Goal: Information Seeking & Learning: Understand process/instructions

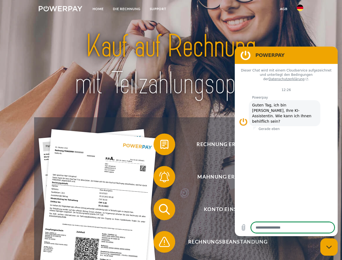
click at [60, 9] on img at bounding box center [61, 8] width 44 height 5
click at [300, 9] on img at bounding box center [300, 8] width 6 height 6
click at [284, 9] on link "agb" at bounding box center [283, 9] width 17 height 10
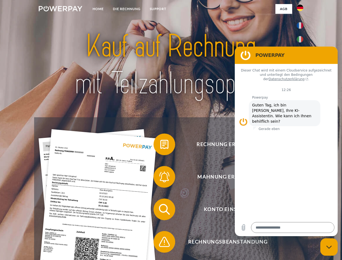
click at [160, 145] on span at bounding box center [156, 144] width 27 height 27
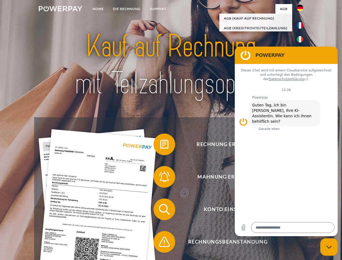
click at [160, 178] on span at bounding box center [156, 176] width 27 height 27
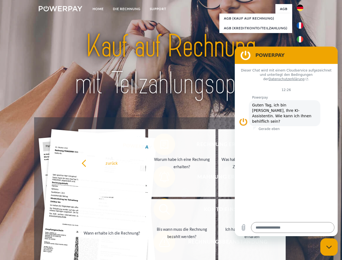
click at [160, 210] on link "Bis wann muss die Rechnung bezahlt werden?" at bounding box center [181, 233] width 67 height 68
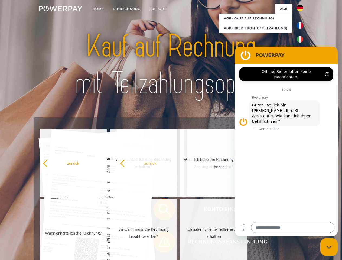
click at [160, 243] on span at bounding box center [156, 241] width 27 height 27
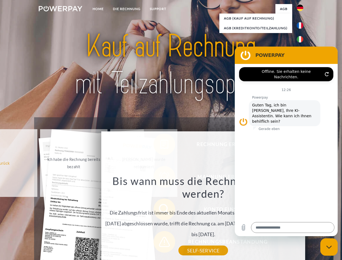
click at [329, 247] on icon "Messaging-Fenster schließen" at bounding box center [329, 247] width 6 height 4
type textarea "*"
